Goal: Task Accomplishment & Management: Complete application form

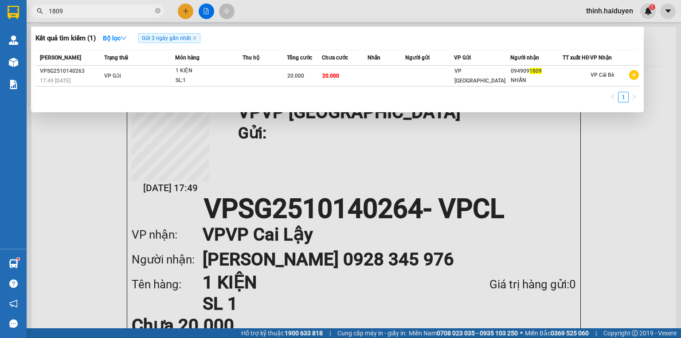
click at [203, 9] on div at bounding box center [340, 169] width 681 height 338
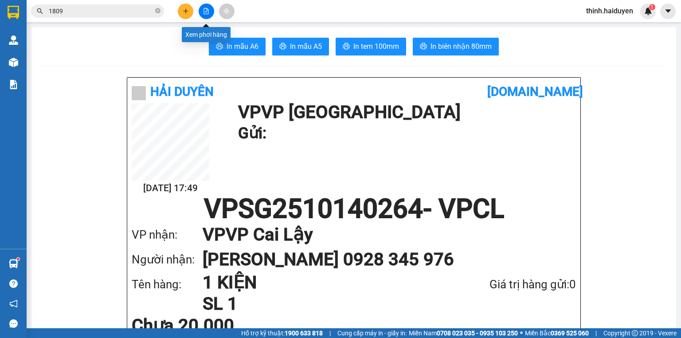
click at [202, 7] on button at bounding box center [207, 12] width 16 height 16
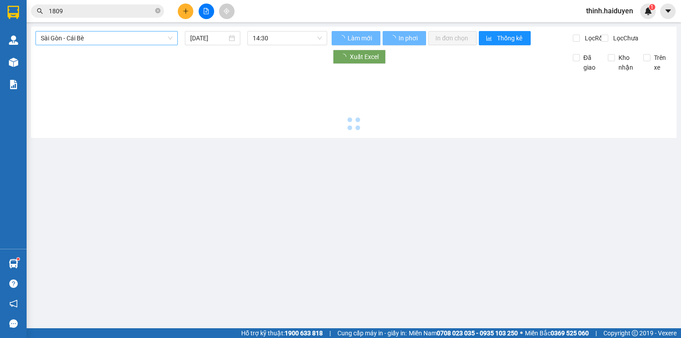
click at [82, 40] on span "Sài Gòn - Cái Bè" at bounding box center [107, 37] width 132 height 13
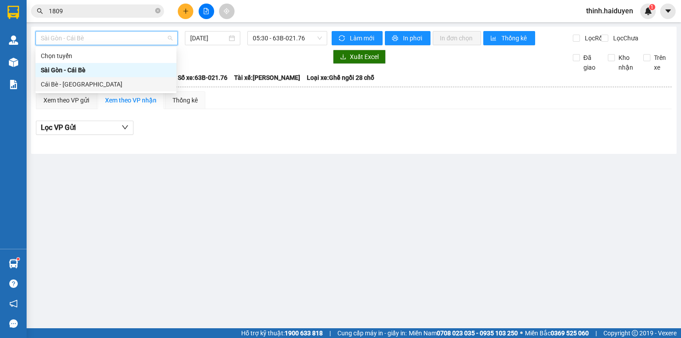
click at [77, 84] on div "Cái Bè - [GEOGRAPHIC_DATA]" at bounding box center [106, 84] width 130 height 10
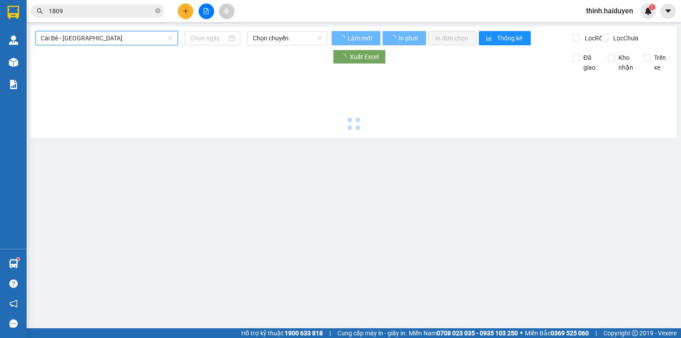
type input "[DATE]"
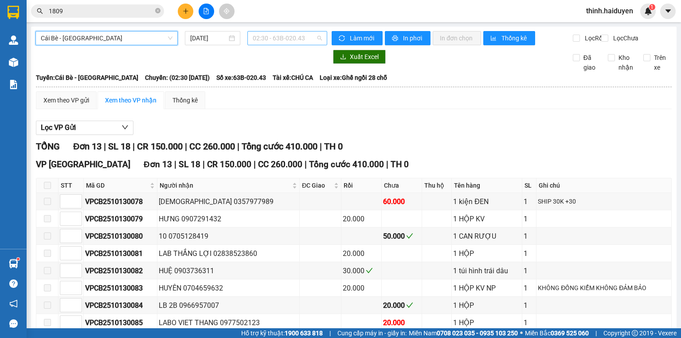
click at [249, 38] on div "02:30 - 63B-020.43" at bounding box center [287, 38] width 80 height 14
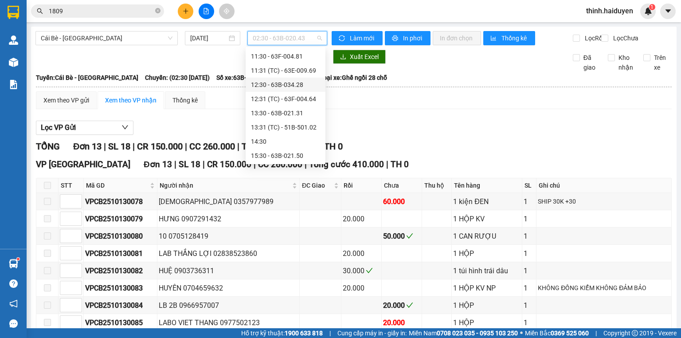
scroll to position [269, 0]
click at [273, 130] on div "15:30 - 63B-021.50" at bounding box center [285, 127] width 69 height 10
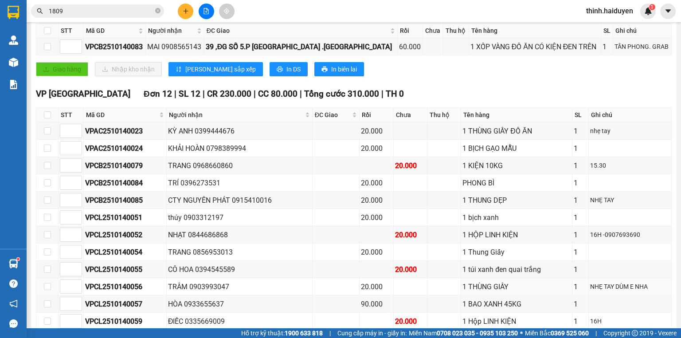
scroll to position [205, 0]
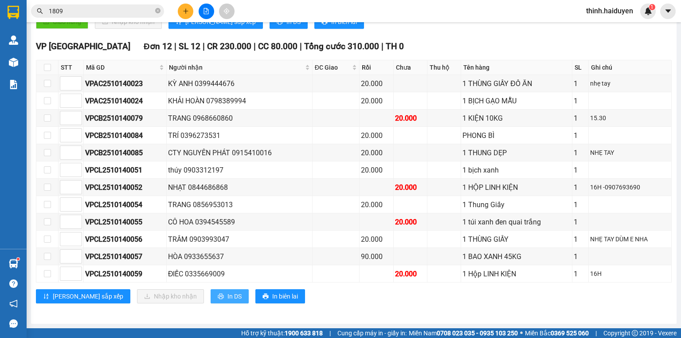
click at [218, 294] on icon "printer" at bounding box center [221, 296] width 6 height 6
click at [218, 297] on icon "printer" at bounding box center [221, 296] width 6 height 6
click at [204, 8] on button at bounding box center [207, 12] width 16 height 16
click at [206, 16] on button at bounding box center [207, 12] width 16 height 16
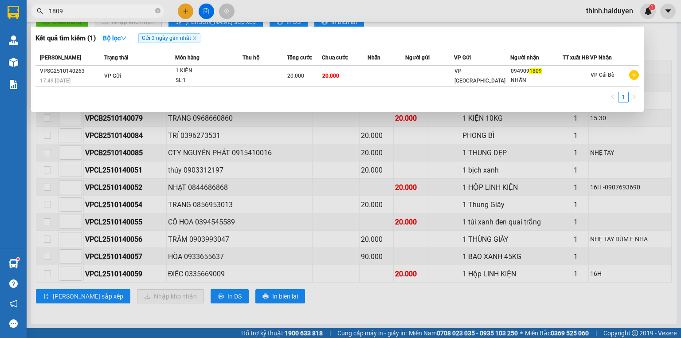
click at [102, 15] on input "1809" at bounding box center [101, 11] width 105 height 10
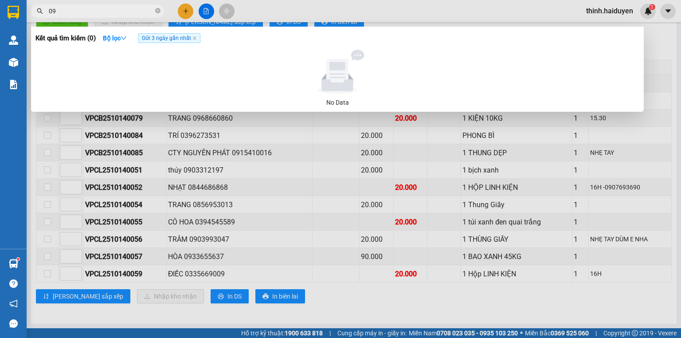
type input "0"
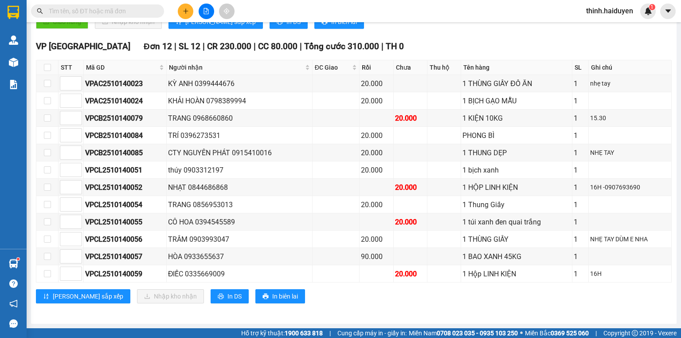
click at [105, 7] on input "text" at bounding box center [101, 11] width 105 height 10
click at [97, 12] on input "text" at bounding box center [101, 11] width 105 height 10
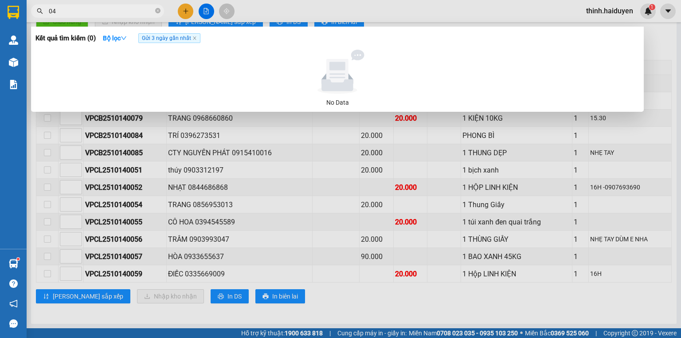
type input "0"
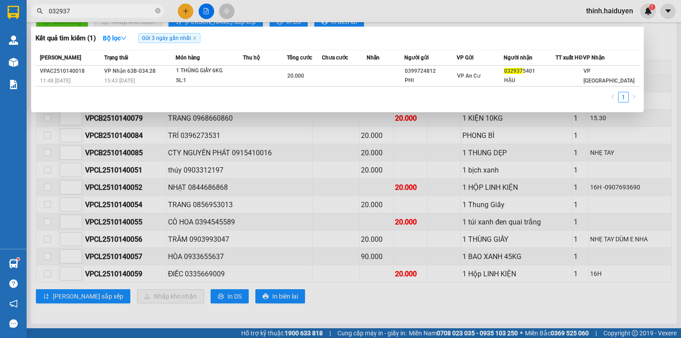
click at [119, 8] on input "032937" at bounding box center [101, 11] width 105 height 10
drag, startPoint x: 119, startPoint y: 8, endPoint x: 210, endPoint y: 26, distance: 93.1
click at [120, 8] on input "032937" at bounding box center [101, 11] width 105 height 10
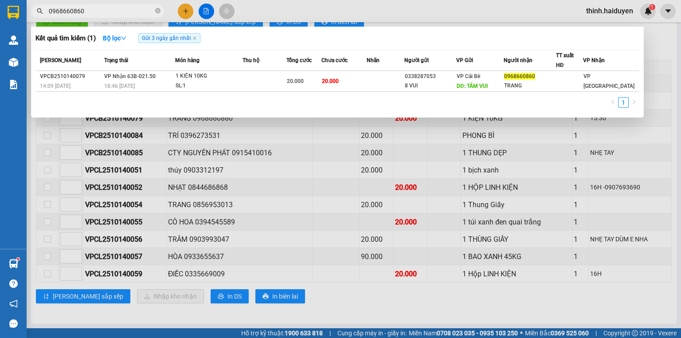
type input "0968660860"
drag, startPoint x: 0, startPoint y: 197, endPoint x: 181, endPoint y: 130, distance: 192.8
click at [23, 193] on div "Quản [PERSON_NAME] lý thu hộ Kho hàng mới Báo cáo Báo cáo dòng tiền (nhân viên)…" at bounding box center [13, 139] width 27 height 220
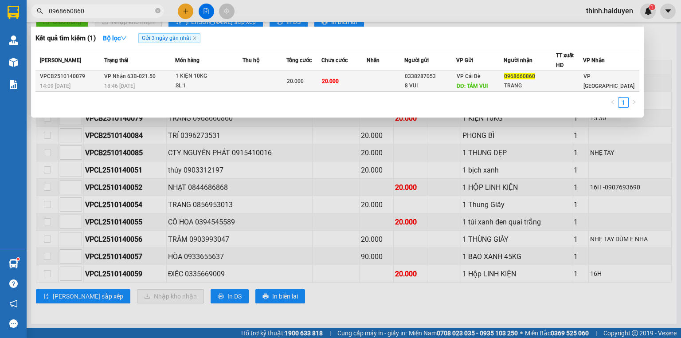
click at [372, 84] on td at bounding box center [385, 81] width 38 height 21
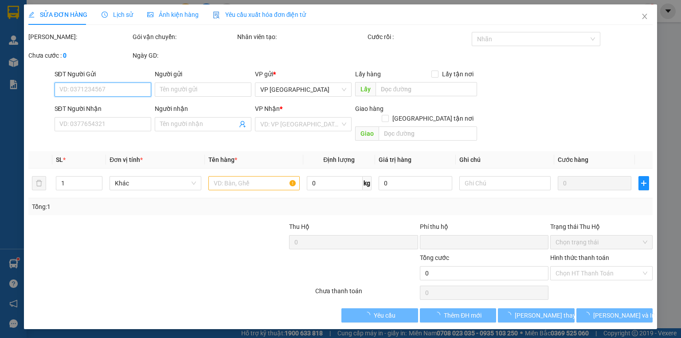
type input "0338287053"
type input "8 VUI"
type input "TÁM VUI"
type input "0968660860"
type input "TRANG"
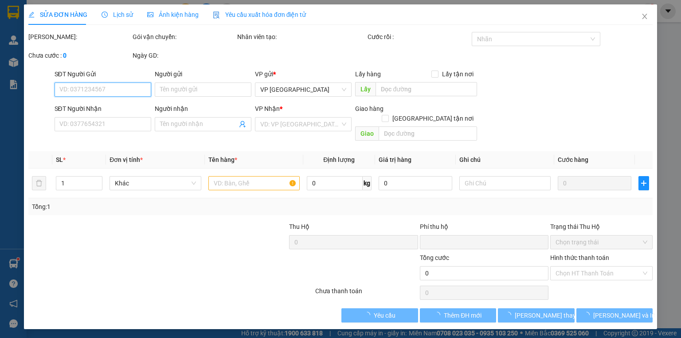
type input "0"
type input "20.000"
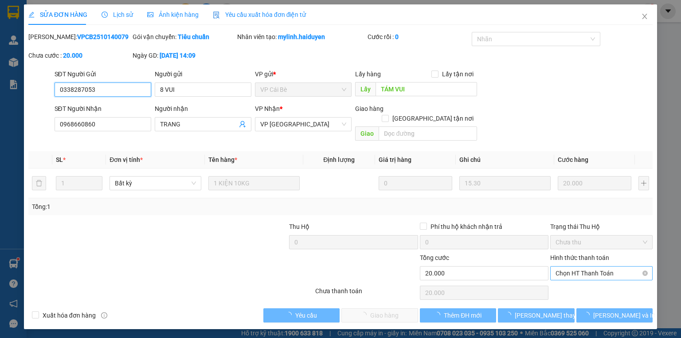
drag, startPoint x: 578, startPoint y: 264, endPoint x: 579, endPoint y: 270, distance: 6.2
click at [578, 266] on span "Chọn HT Thanh Toán" at bounding box center [601, 272] width 92 height 13
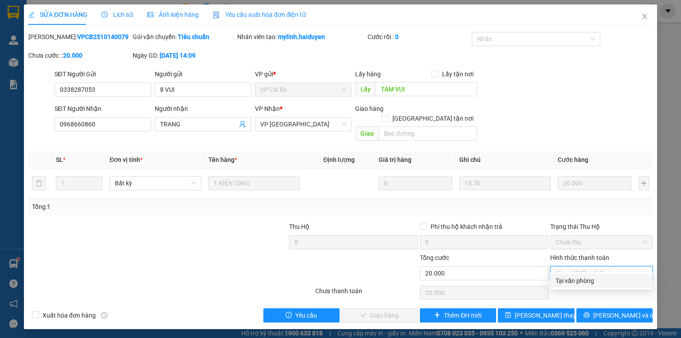
click at [575, 282] on div "Tại văn phòng" at bounding box center [601, 281] width 92 height 10
type input "0"
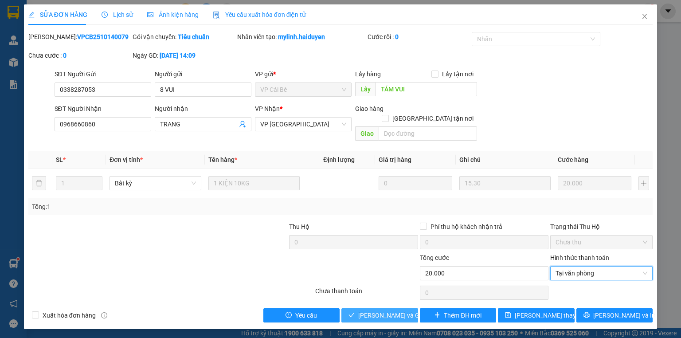
click at [399, 310] on span "[PERSON_NAME] và Giao hàng" at bounding box center [400, 315] width 85 height 10
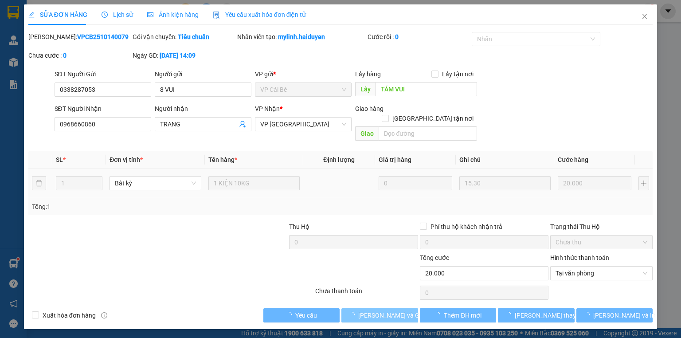
drag, startPoint x: 399, startPoint y: 308, endPoint x: 386, endPoint y: 187, distance: 120.7
click at [398, 310] on span "[PERSON_NAME] và Giao hàng" at bounding box center [400, 315] width 85 height 10
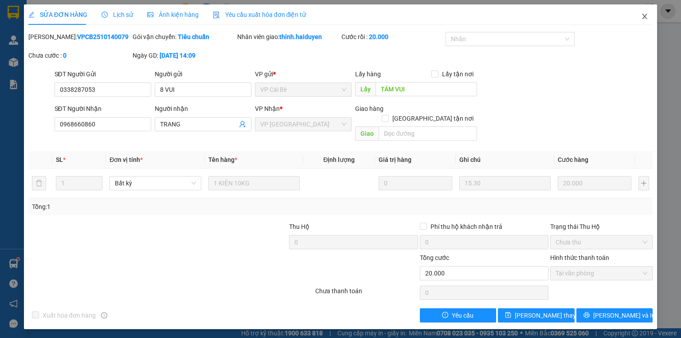
drag, startPoint x: 642, startPoint y: 14, endPoint x: 501, endPoint y: 17, distance: 140.9
click at [641, 14] on icon "close" at bounding box center [644, 16] width 7 height 7
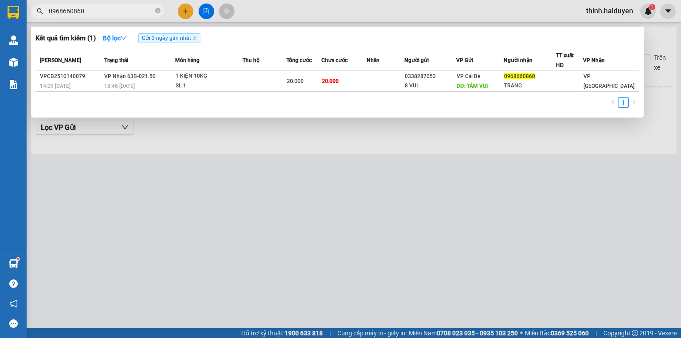
click at [133, 11] on input "0968660860" at bounding box center [101, 11] width 105 height 10
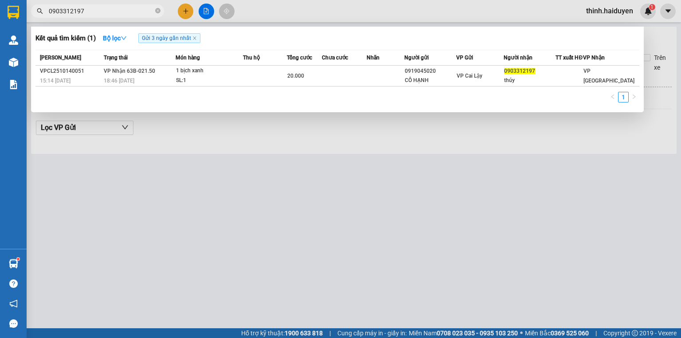
click at [112, 8] on input "0903312197" at bounding box center [101, 11] width 105 height 10
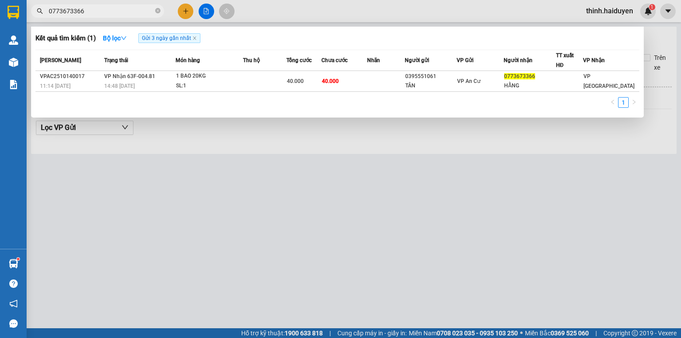
click at [142, 16] on span "0773673366" at bounding box center [97, 10] width 133 height 13
click at [140, 15] on input "0773673366" at bounding box center [101, 11] width 105 height 10
click at [132, 15] on input "0773673366" at bounding box center [101, 11] width 105 height 10
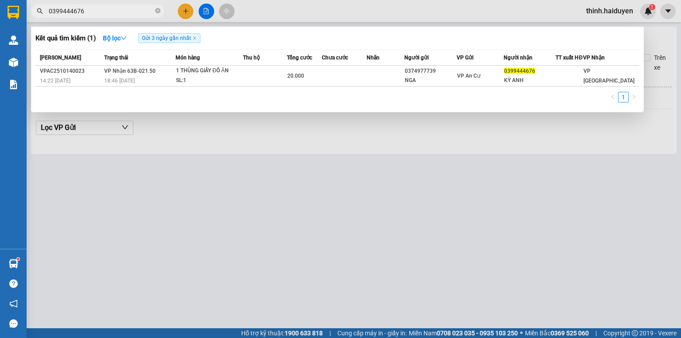
type input "0399444676"
click at [250, 22] on div at bounding box center [340, 169] width 681 height 338
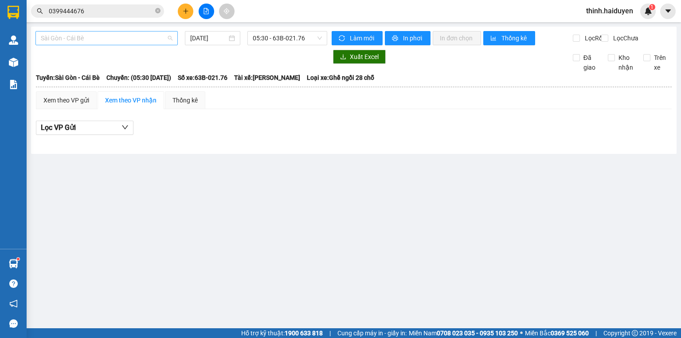
click at [90, 39] on span "Sài Gòn - Cái Bè" at bounding box center [107, 37] width 132 height 13
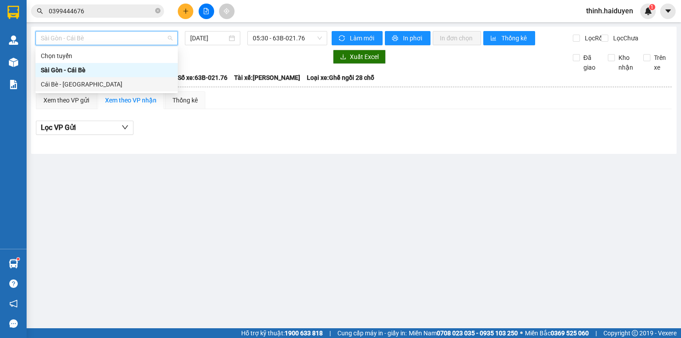
drag, startPoint x: 69, startPoint y: 89, endPoint x: 197, endPoint y: 66, distance: 129.6
click at [69, 89] on div "Cái Bè - [GEOGRAPHIC_DATA]" at bounding box center [107, 84] width 132 height 10
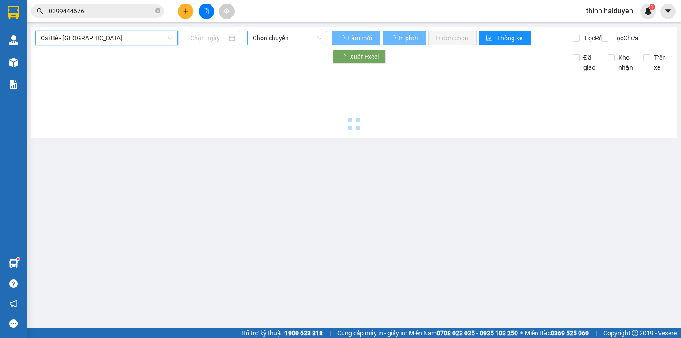
click at [265, 43] on span "Chọn chuyến" at bounding box center [288, 37] width 70 height 13
type input "[DATE]"
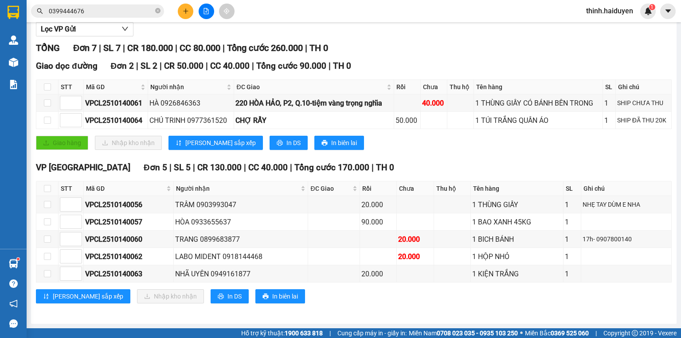
drag, startPoint x: 283, startPoint y: 38, endPoint x: 282, endPoint y: 83, distance: 45.2
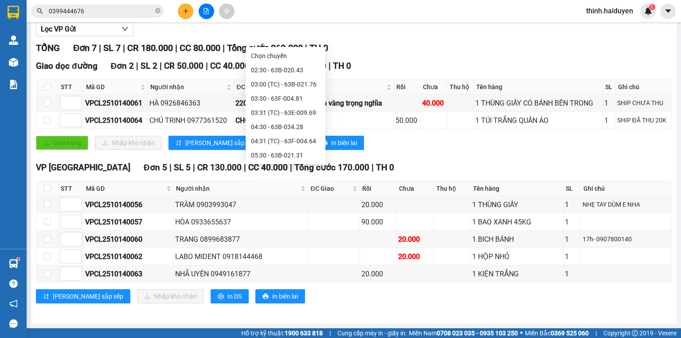
drag, startPoint x: 282, startPoint y: 143, endPoint x: 481, endPoint y: 146, distance: 199.4
click at [481, 146] on body "Kết quả tìm kiếm ( 1 ) Bộ lọc Gửi 3 ngày gần nhất Mã ĐH Trạng thái Món hàng Thu…" at bounding box center [340, 169] width 681 height 338
click at [405, 37] on div "Lọc VP Gửi" at bounding box center [353, 29] width 635 height 15
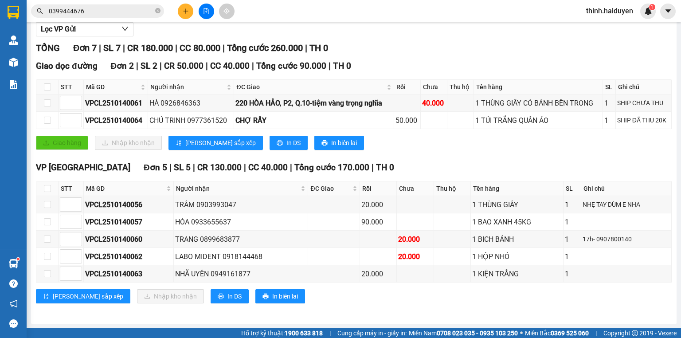
click at [99, 6] on input "0399444676" at bounding box center [101, 11] width 105 height 10
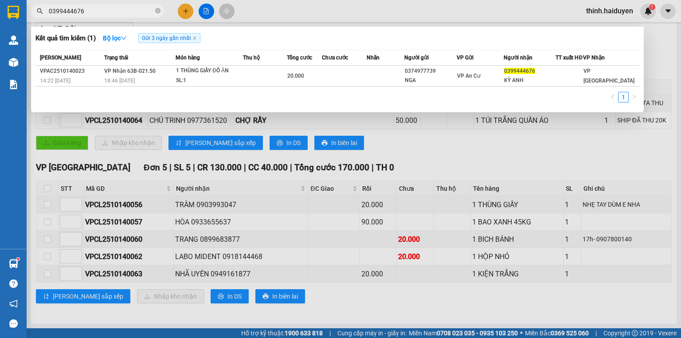
click at [99, 6] on input "0399444676" at bounding box center [101, 11] width 105 height 10
click at [102, 13] on input "0779803387" at bounding box center [101, 11] width 105 height 10
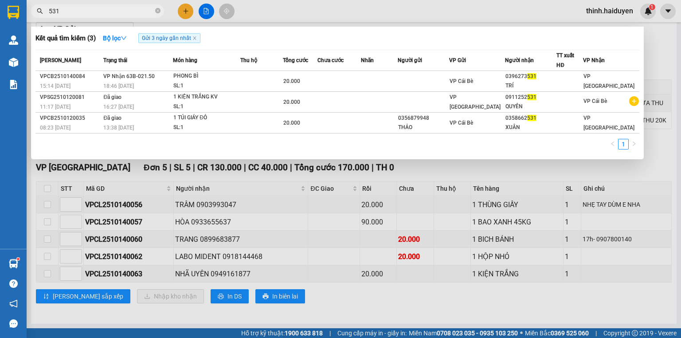
click at [97, 19] on div at bounding box center [340, 169] width 681 height 338
click at [97, 17] on span "531" at bounding box center [97, 10] width 133 height 13
click at [97, 15] on input "531" at bounding box center [101, 11] width 105 height 10
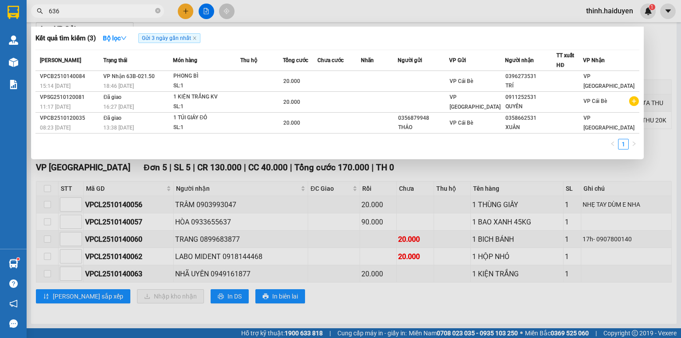
type input "6363"
